Goal: Check status: Check status

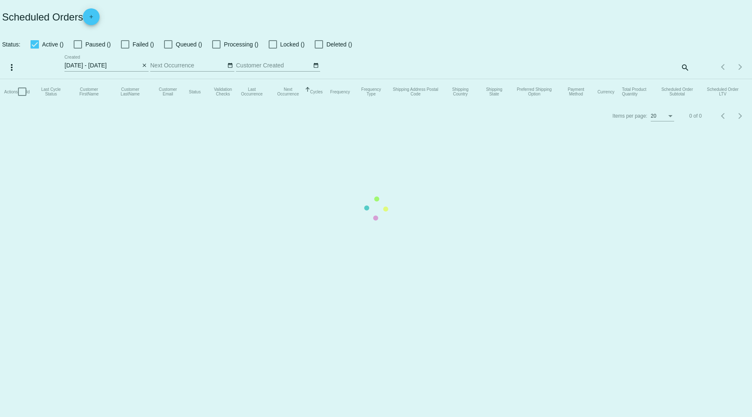
select select "8"
select select "2025"
select select "9"
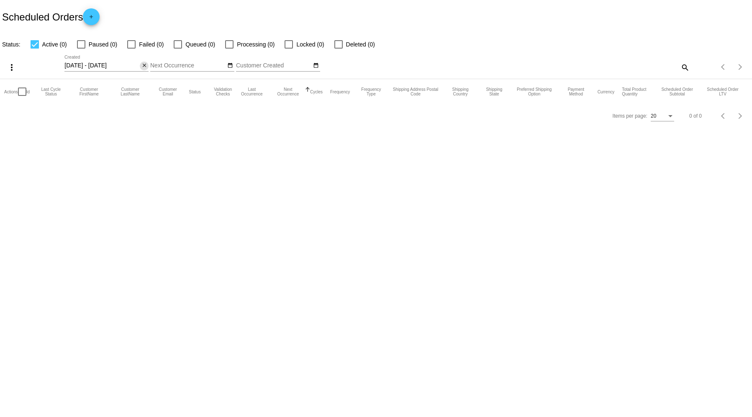
click at [143, 67] on mat-icon "close" at bounding box center [144, 65] width 6 height 7
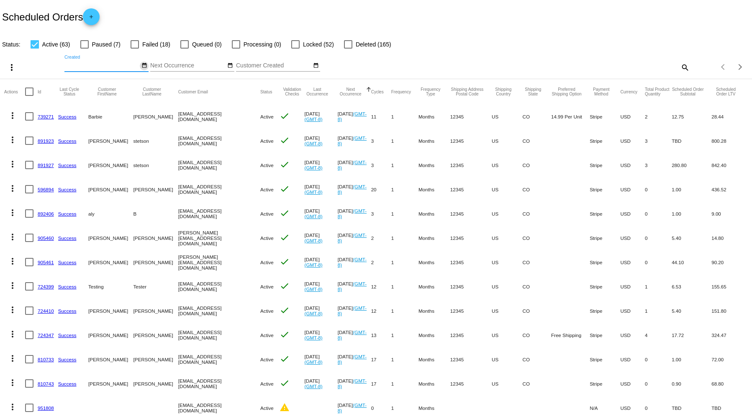
click at [143, 69] on mat-icon "date_range" at bounding box center [144, 65] width 6 height 7
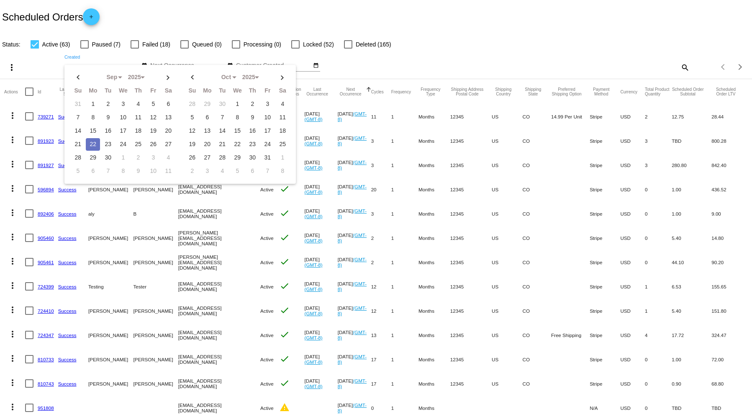
click at [92, 140] on td "22" at bounding box center [93, 144] width 14 height 13
type input "[DATE] - [DATE]"
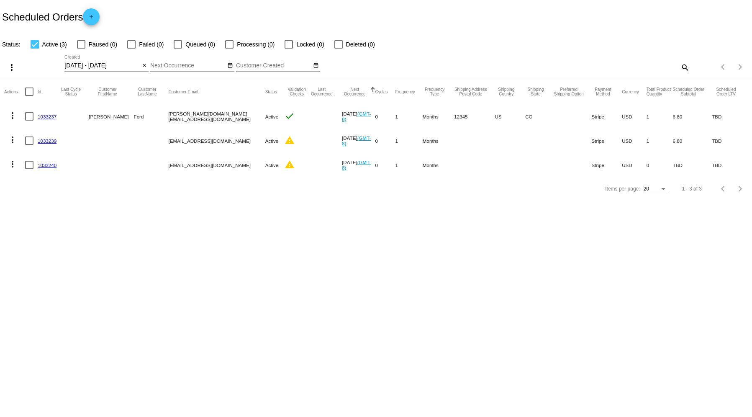
click at [51, 144] on mat-cell "1033239" at bounding box center [49, 140] width 23 height 24
click at [51, 141] on link "1033239" at bounding box center [47, 140] width 19 height 5
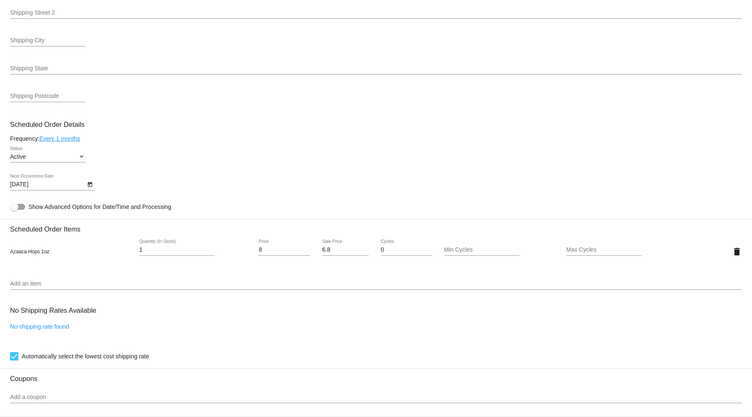
scroll to position [446, 0]
